Goal: Task Accomplishment & Management: Manage account settings

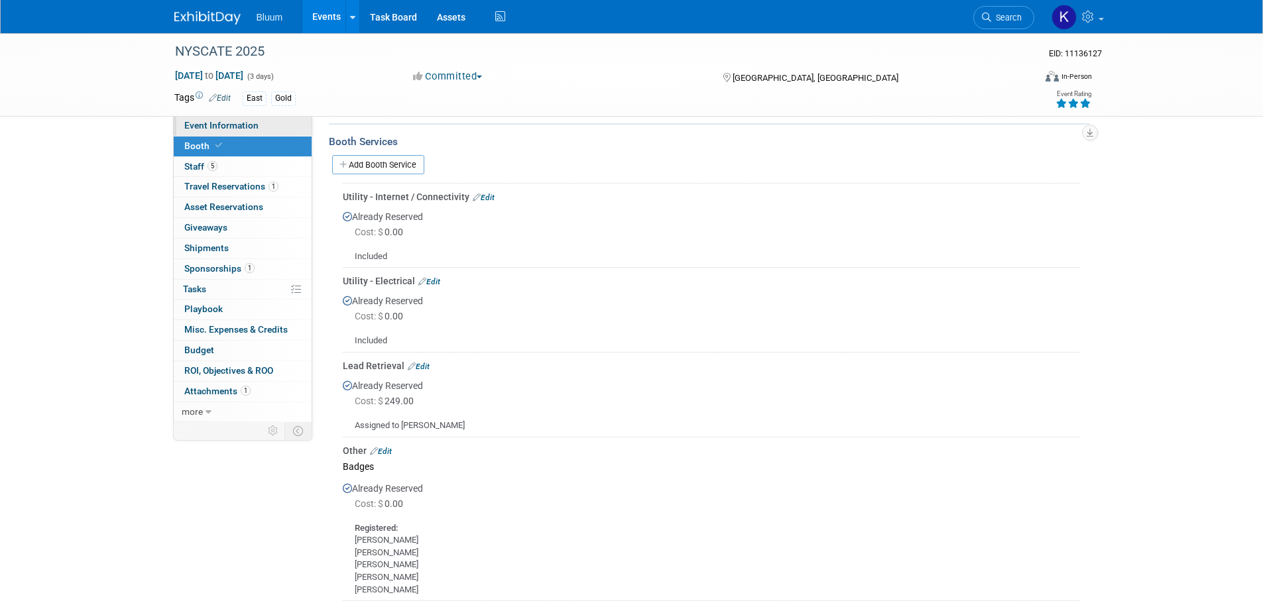
click at [209, 130] on span "Event Information" at bounding box center [221, 125] width 74 height 11
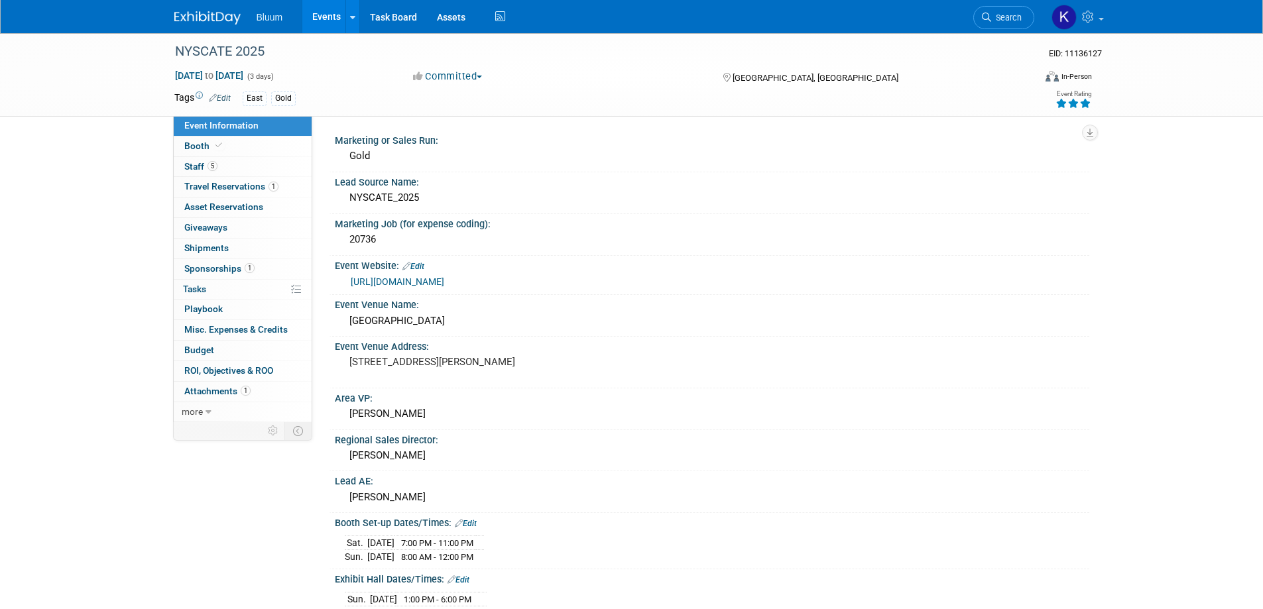
click at [444, 280] on link "[URL][DOMAIN_NAME]" at bounding box center [397, 281] width 93 height 11
click at [210, 148] on span "Booth" at bounding box center [204, 146] width 40 height 11
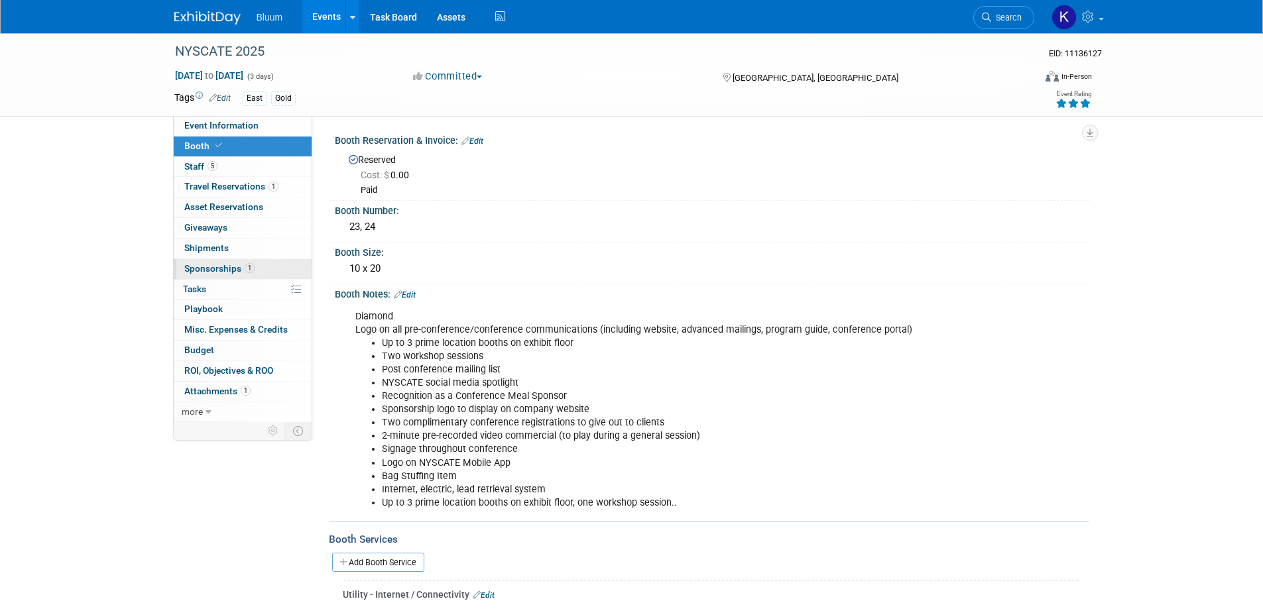
click at [228, 273] on span "Sponsorships 1" at bounding box center [219, 268] width 70 height 11
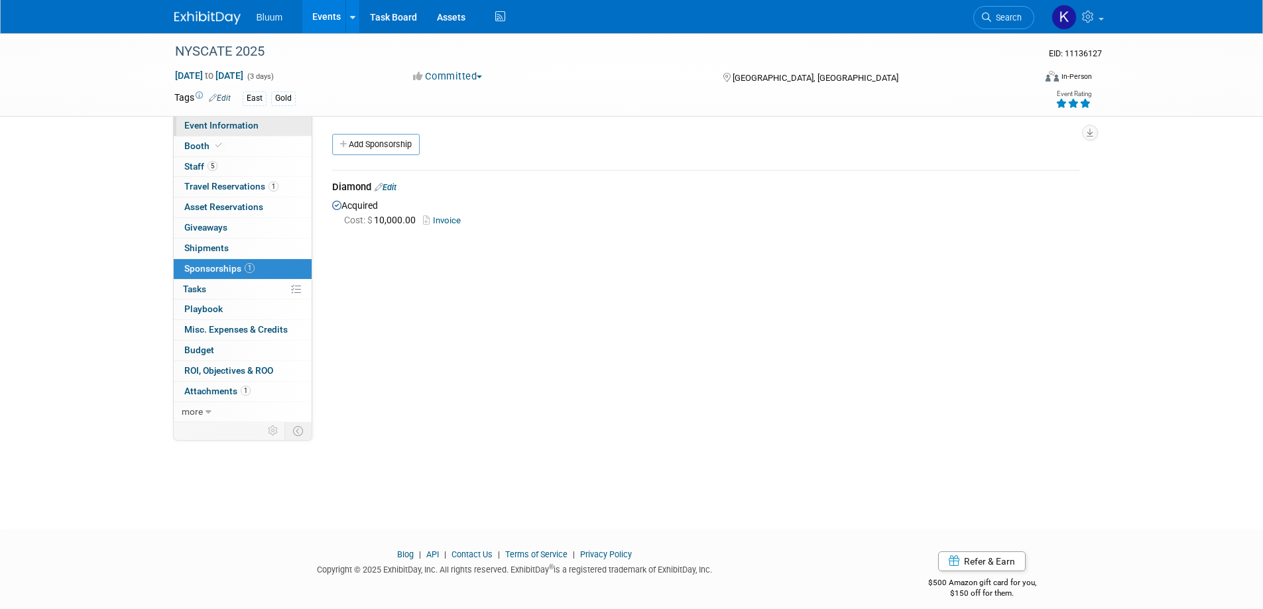
click at [204, 135] on link "Event Information" at bounding box center [243, 126] width 138 height 20
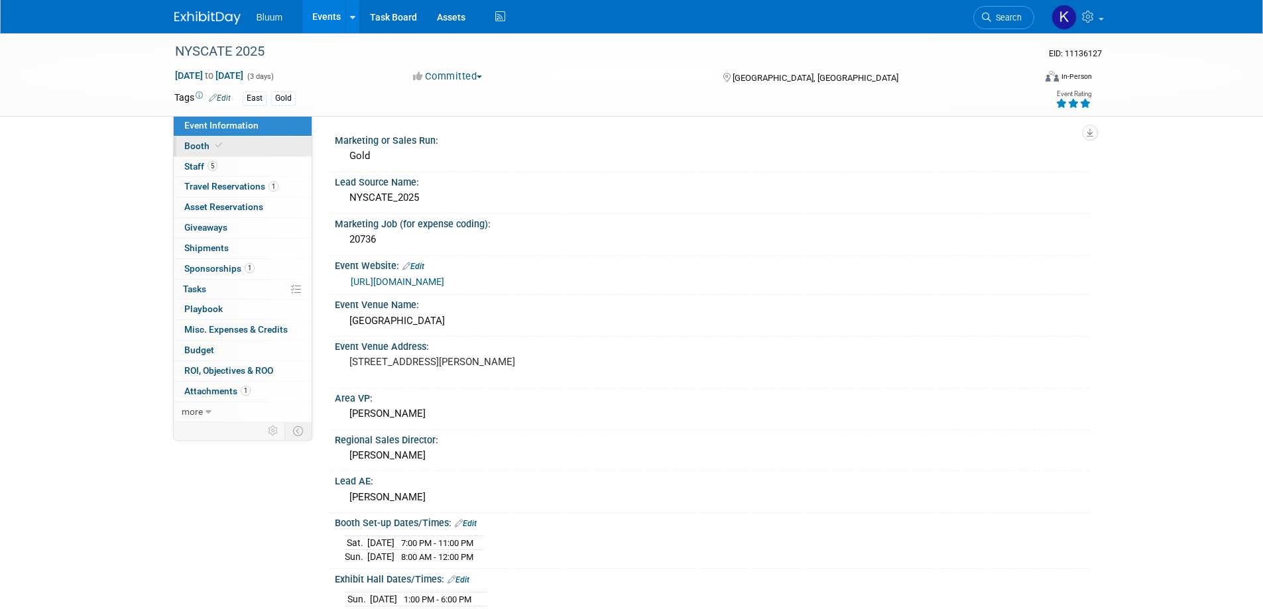
click at [203, 140] on link "Booth" at bounding box center [243, 147] width 138 height 20
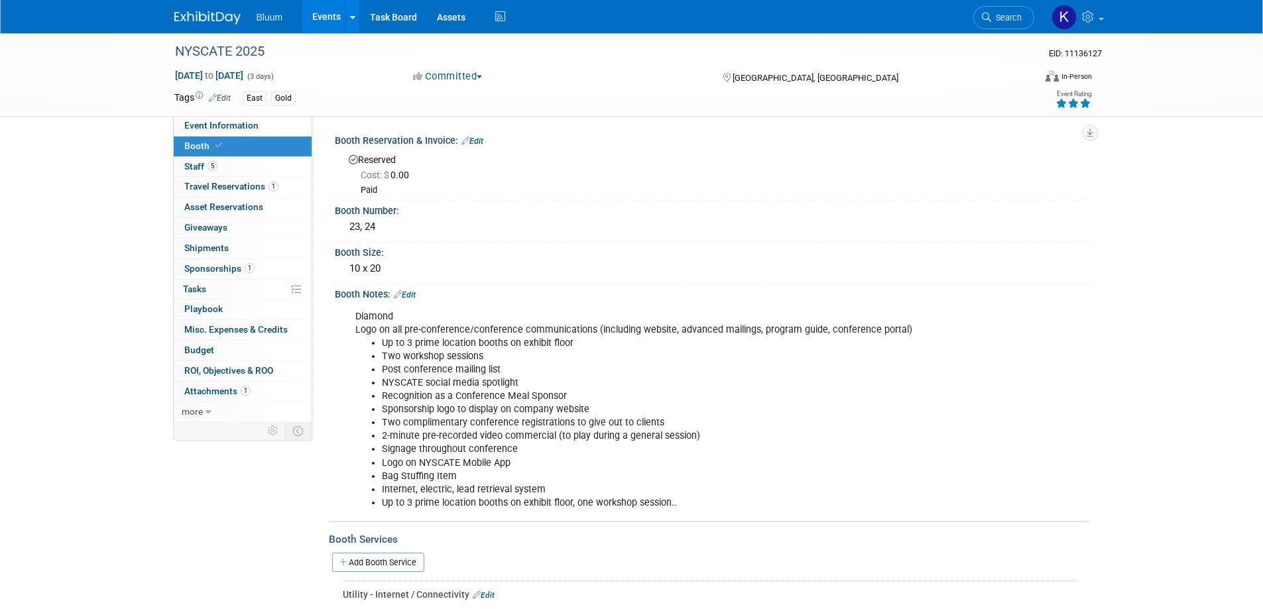
click at [1066, 386] on div "Diamond Logo on all pre-conference/conference communications (including website…" at bounding box center [712, 408] width 754 height 217
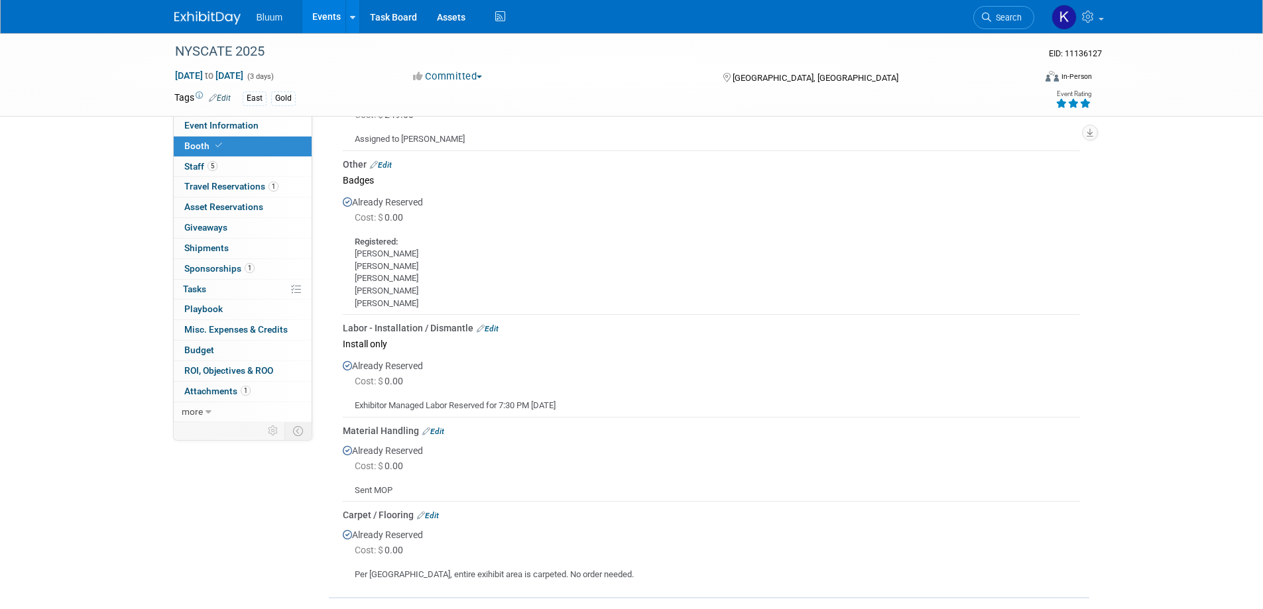
scroll to position [551, 0]
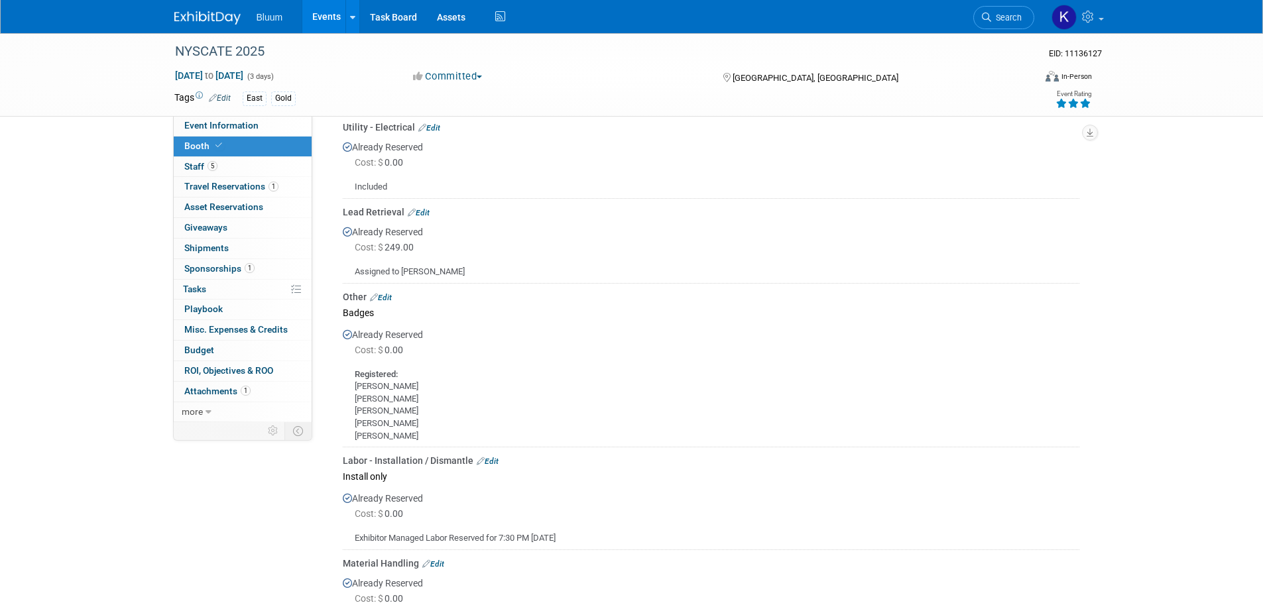
click at [420, 214] on link "Edit" at bounding box center [419, 212] width 22 height 9
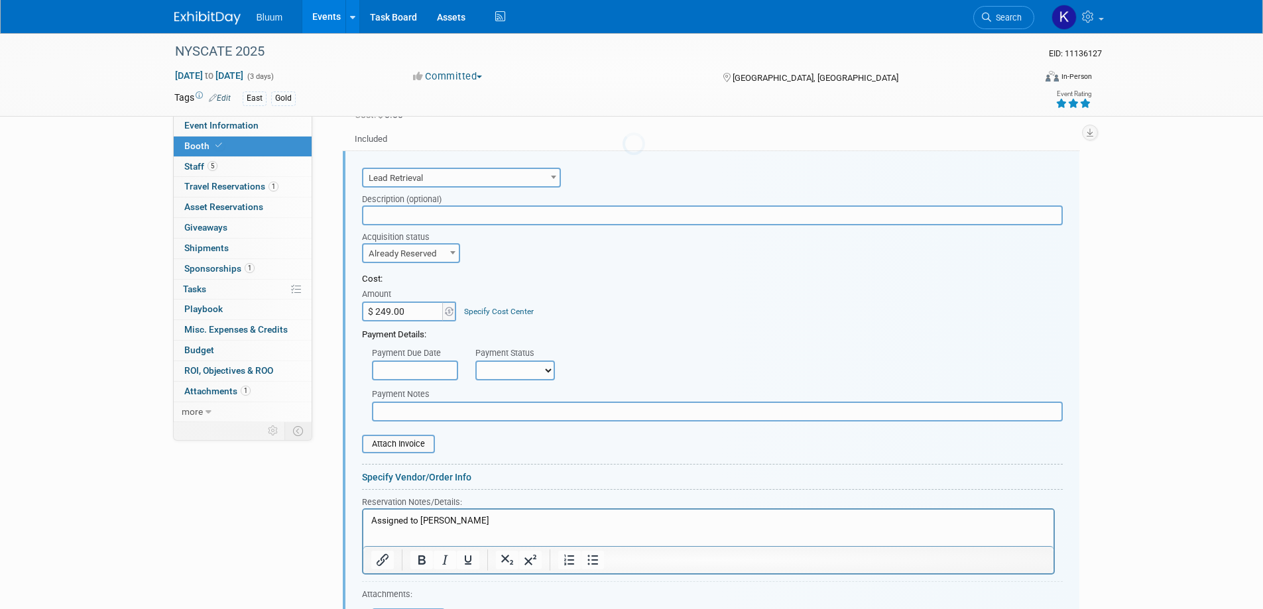
scroll to position [0, 0]
click at [416, 314] on input "$ 249.00" at bounding box center [403, 312] width 83 height 20
type input "$ 499.00"
click at [449, 524] on p "Assigned to [PERSON_NAME]" at bounding box center [708, 520] width 675 height 13
click at [506, 526] on p "Cvent Device Assigned to [PERSON_NAME]" at bounding box center [708, 520] width 675 height 13
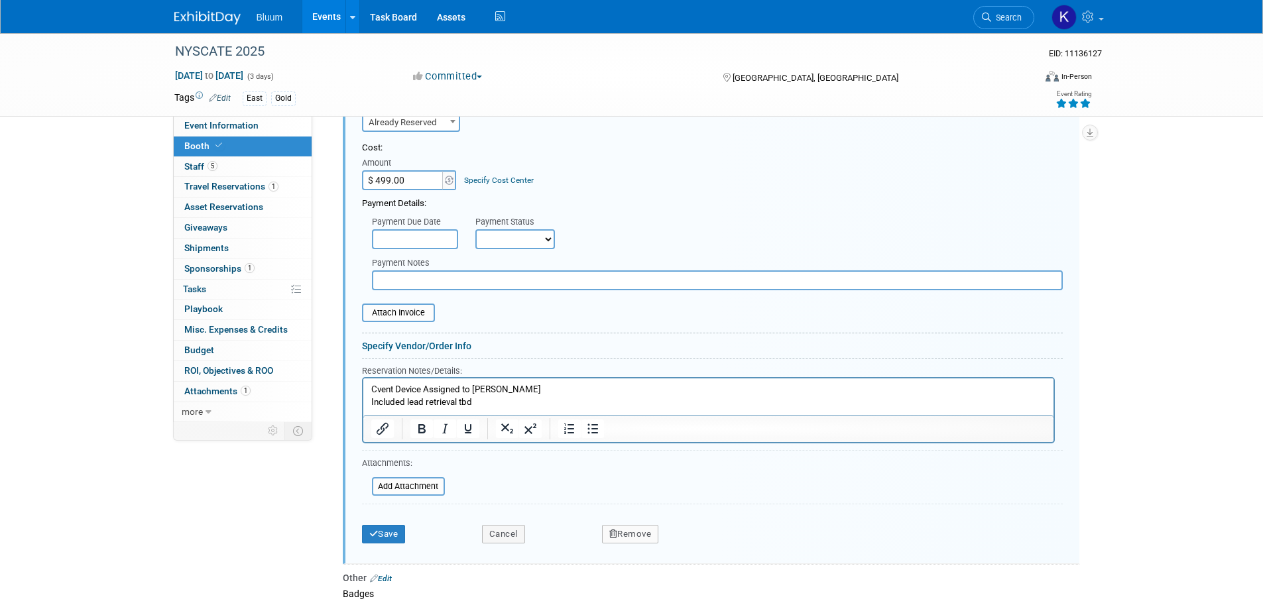
scroll to position [732, 0]
click at [392, 532] on button "Save" at bounding box center [384, 533] width 44 height 19
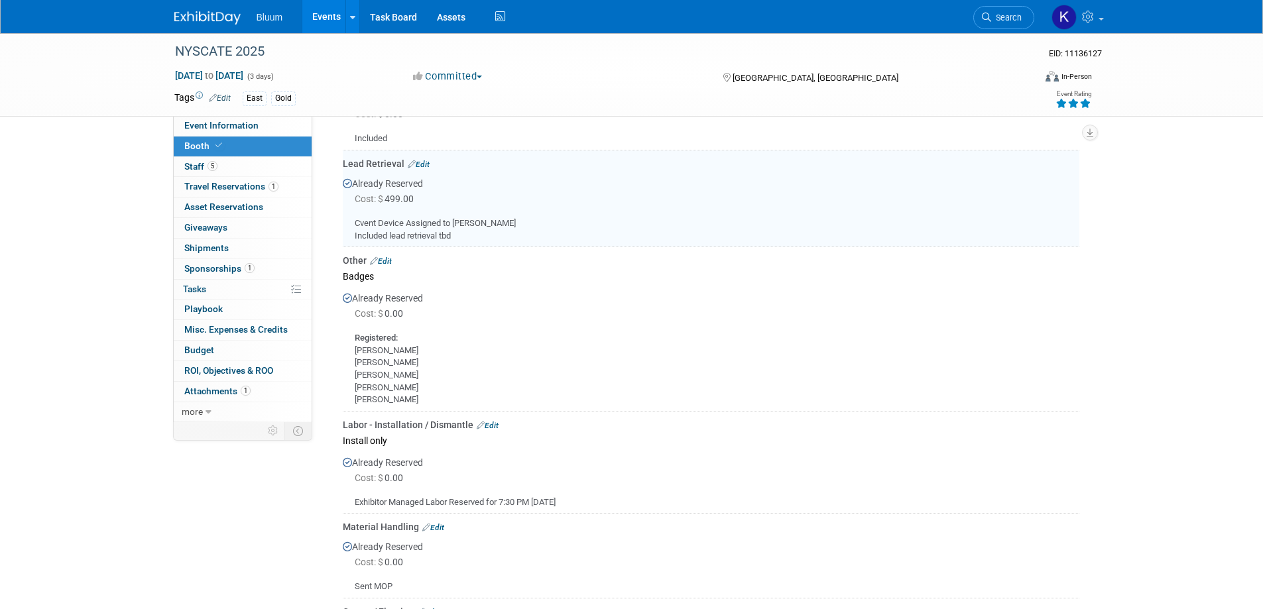
scroll to position [599, 0]
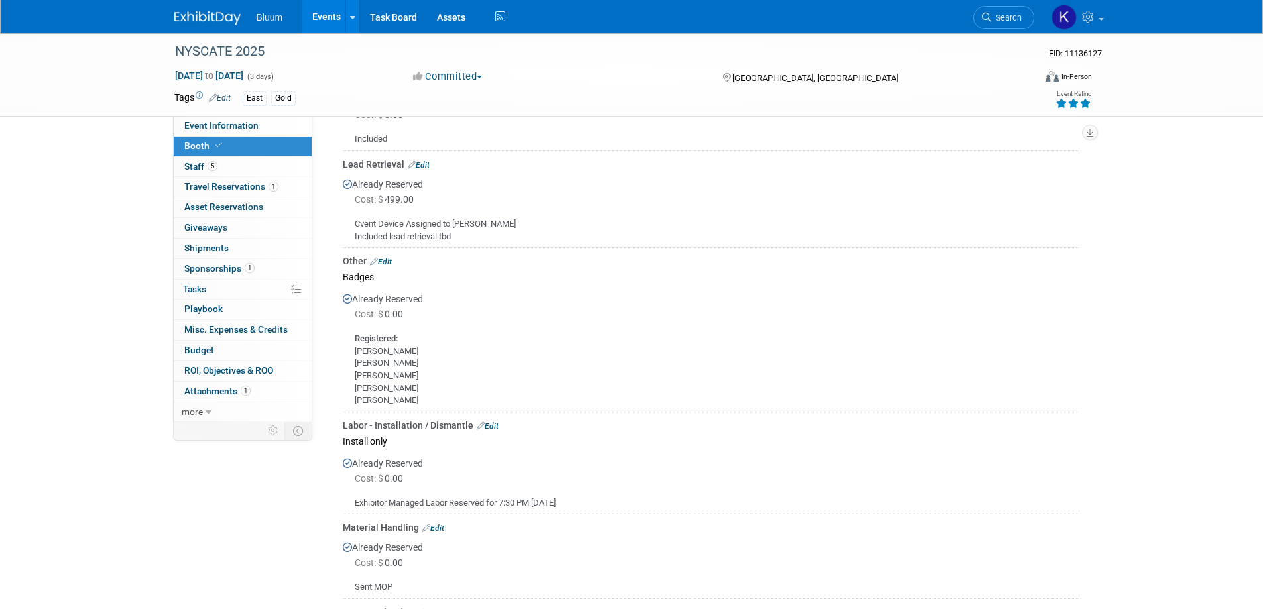
click at [317, 21] on link "Events" at bounding box center [326, 16] width 48 height 33
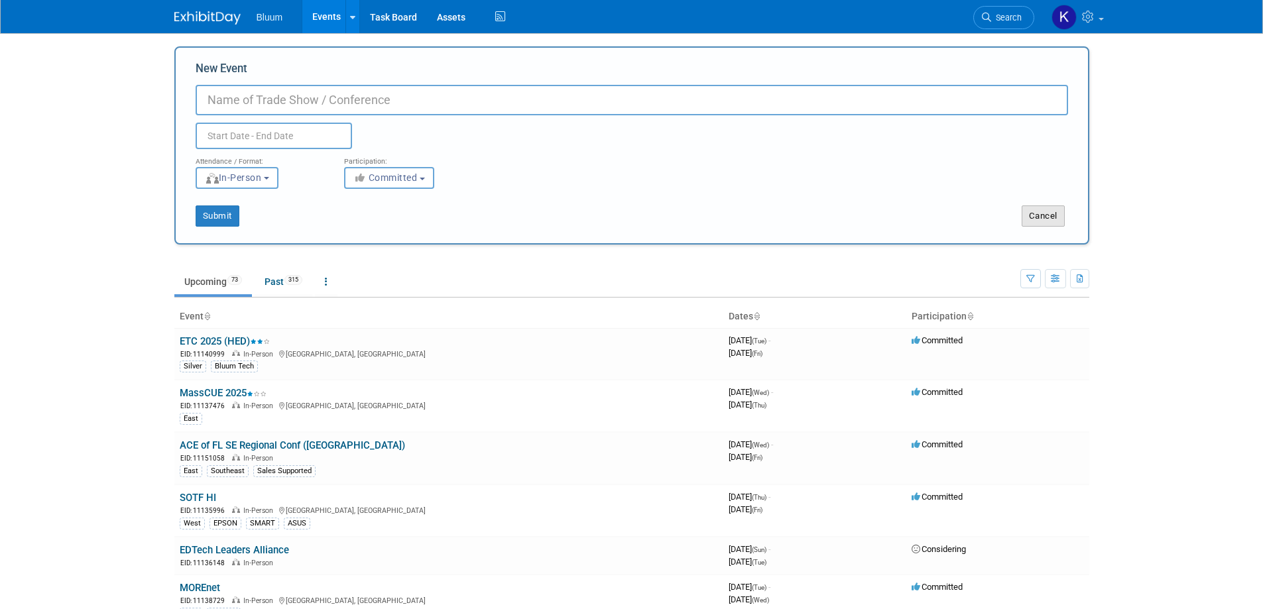
click at [1037, 223] on button "Cancel" at bounding box center [1042, 215] width 43 height 21
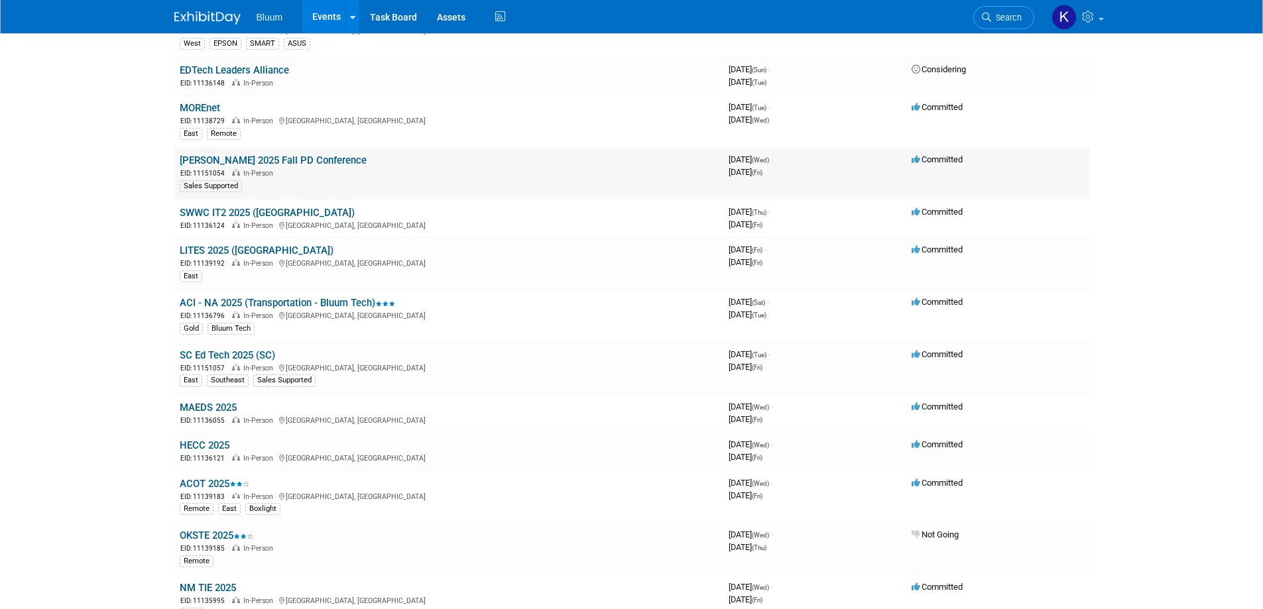
scroll to position [331, 0]
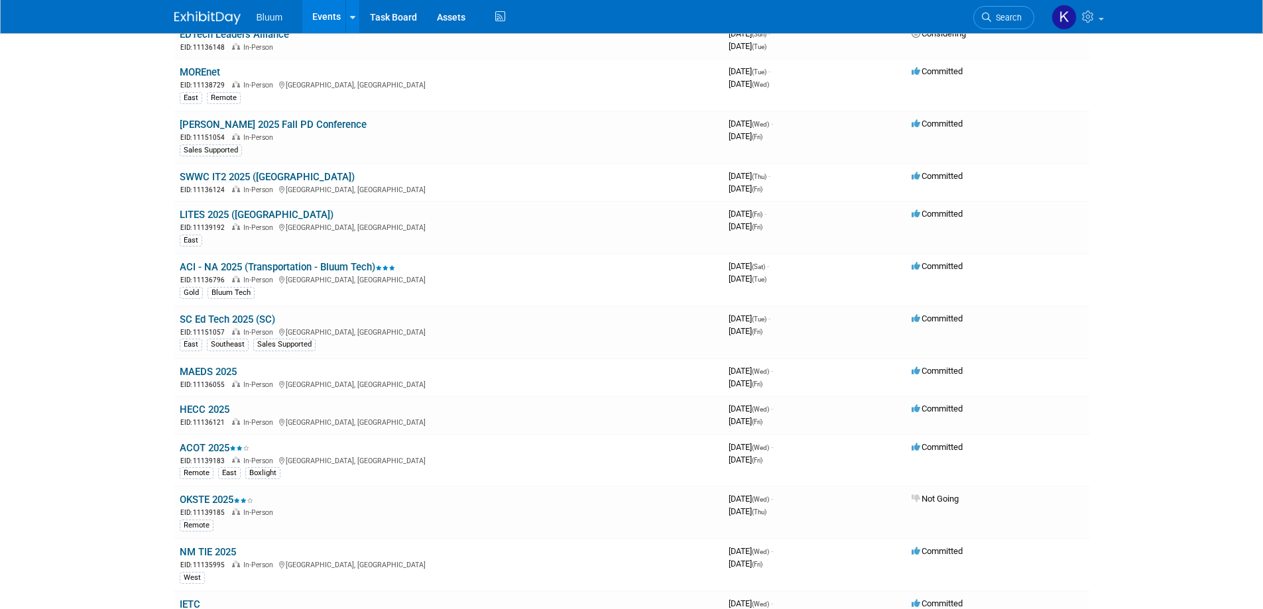
click at [192, 449] on link "ACOT 2025" at bounding box center [215, 448] width 70 height 12
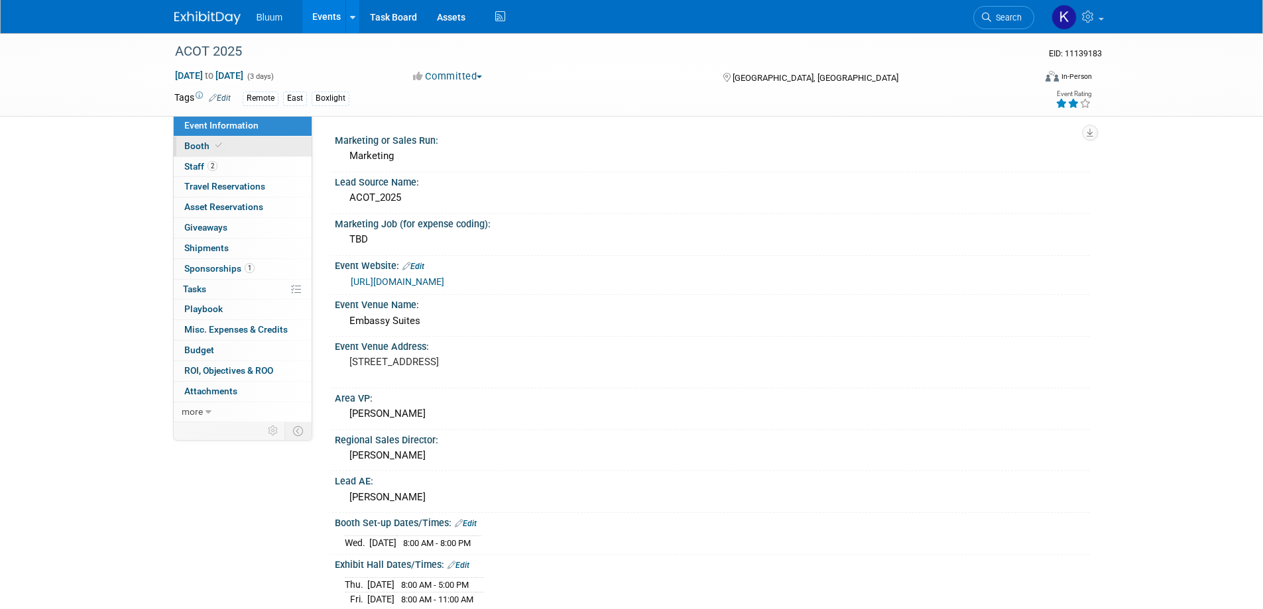
click at [184, 143] on span "Booth" at bounding box center [204, 146] width 40 height 11
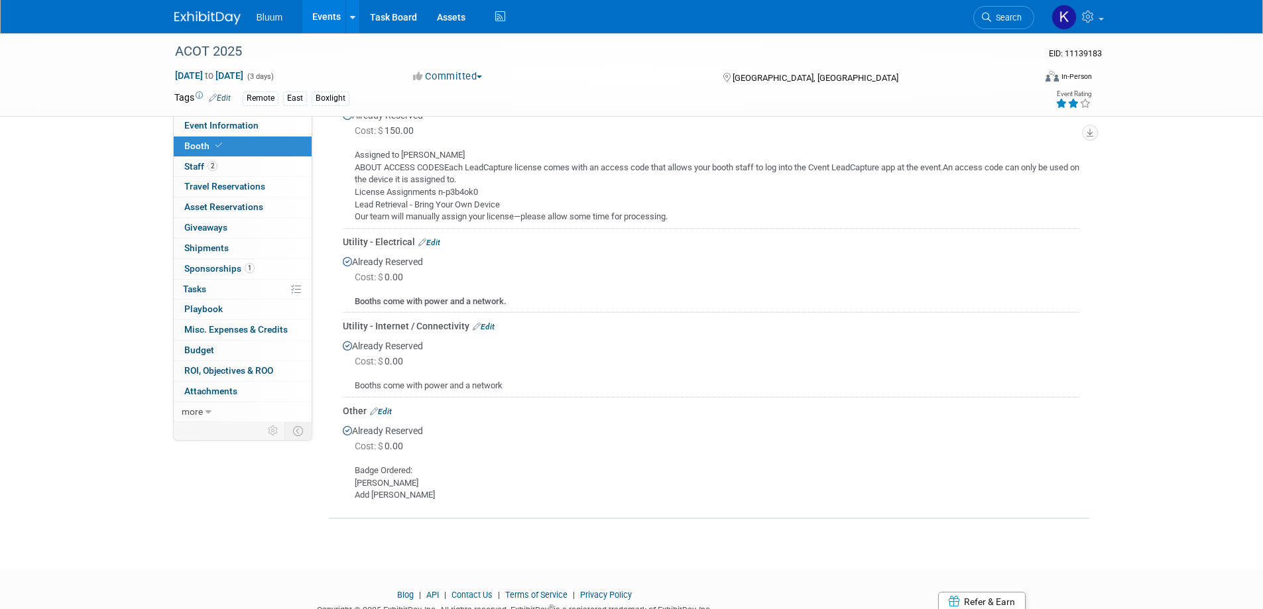
scroll to position [398, 0]
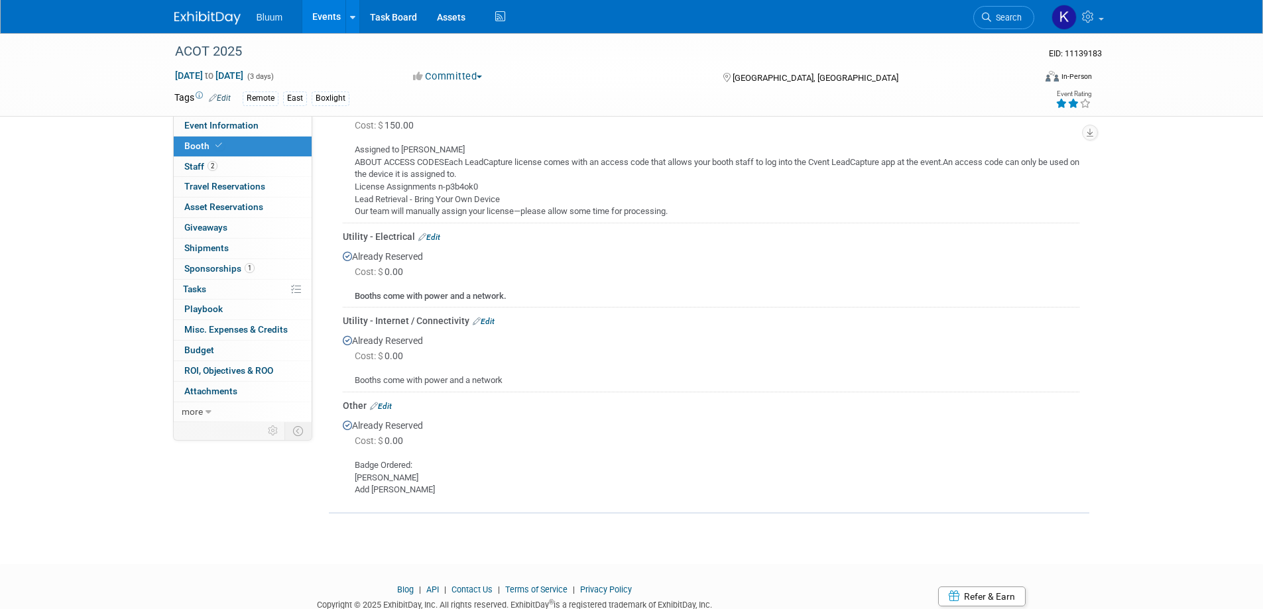
click at [387, 404] on link "Edit" at bounding box center [381, 406] width 22 height 9
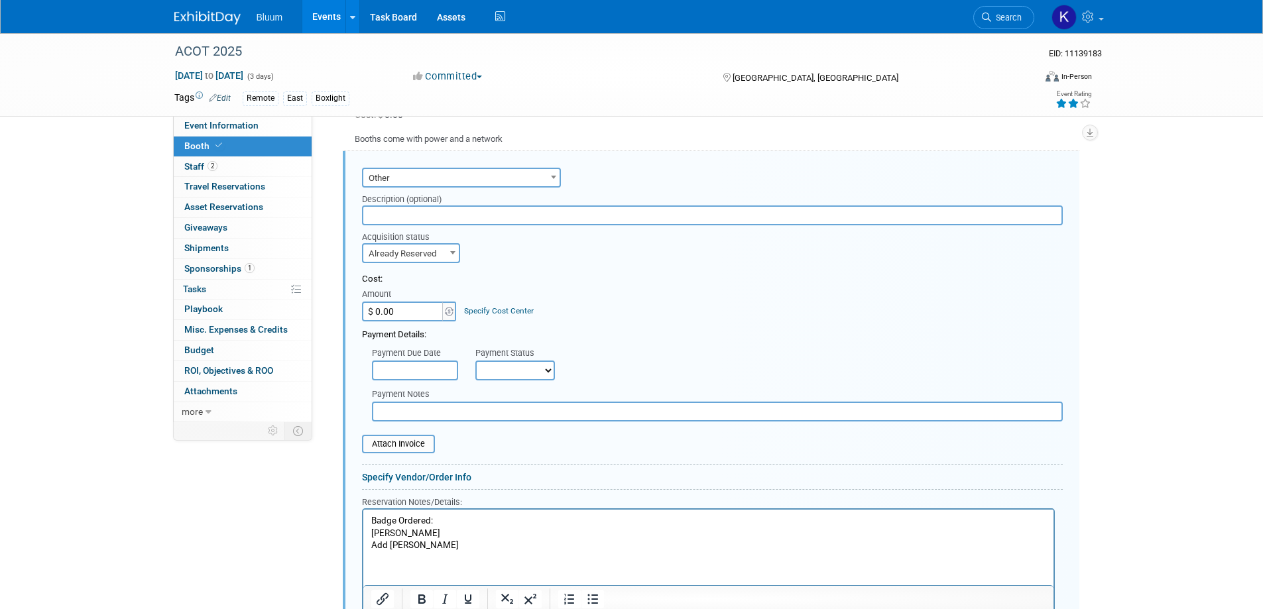
scroll to position [838, 0]
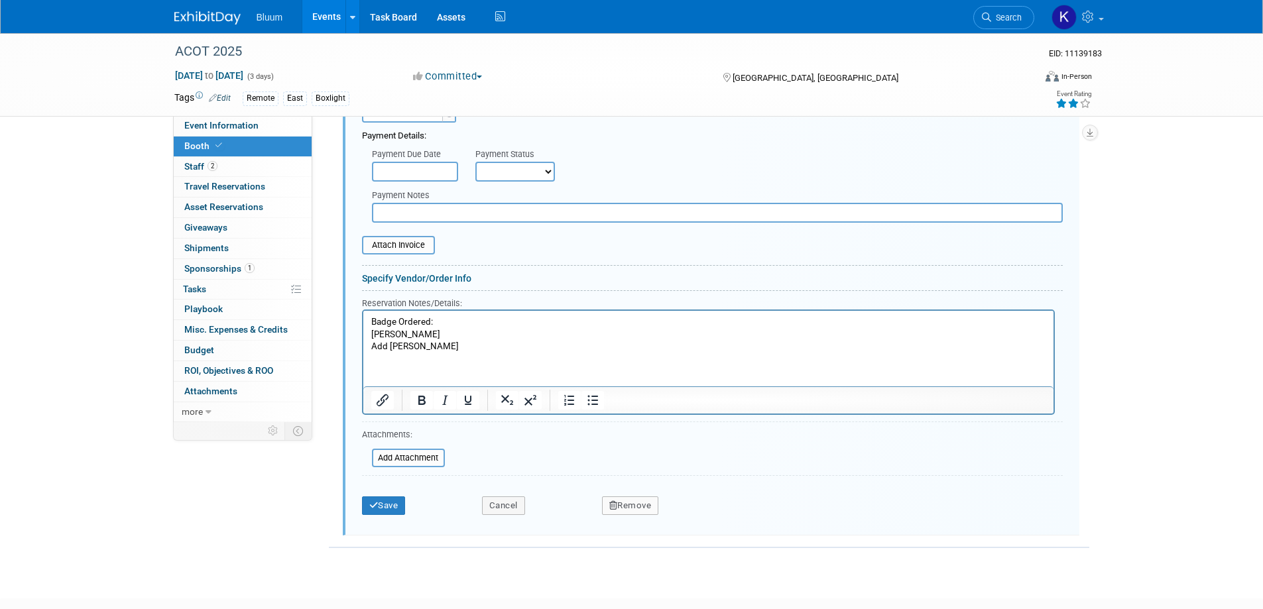
click at [385, 345] on p "Badge Ordered: Kyle Hillis Add Chuck Stuart" at bounding box center [708, 334] width 675 height 37
click at [390, 506] on button "Save" at bounding box center [384, 505] width 44 height 19
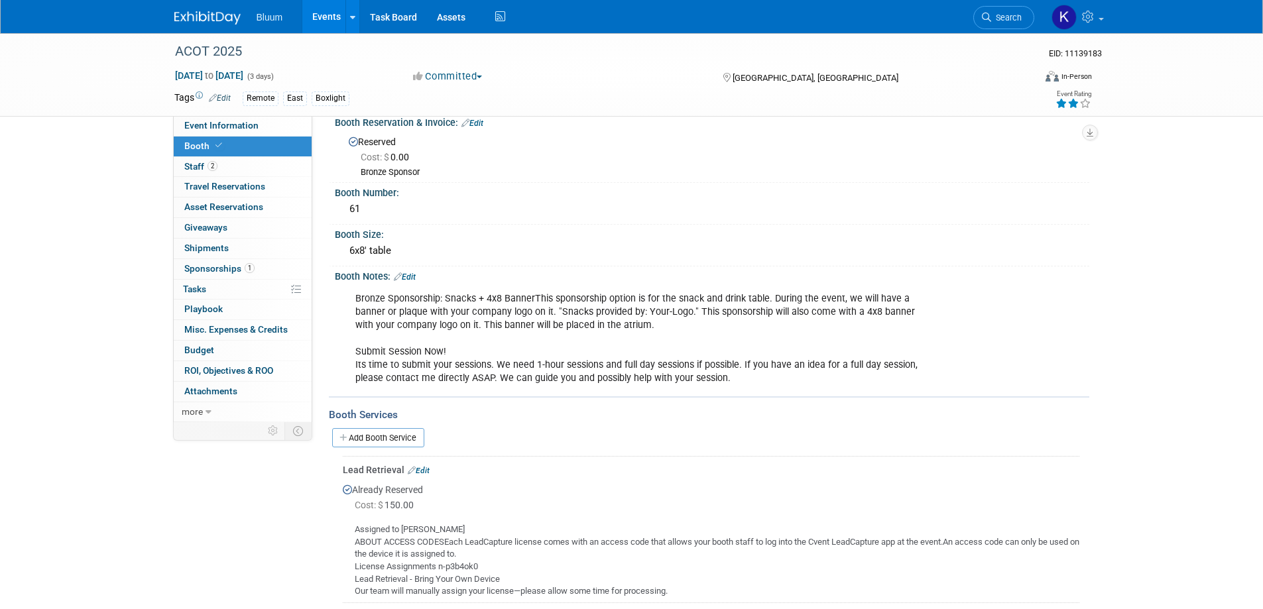
scroll to position [0, 0]
